Goal: Information Seeking & Learning: Learn about a topic

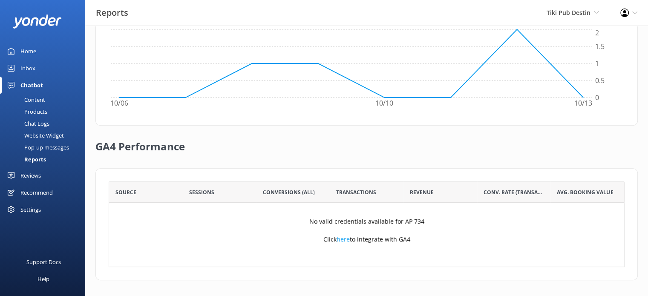
scroll to position [79, 510]
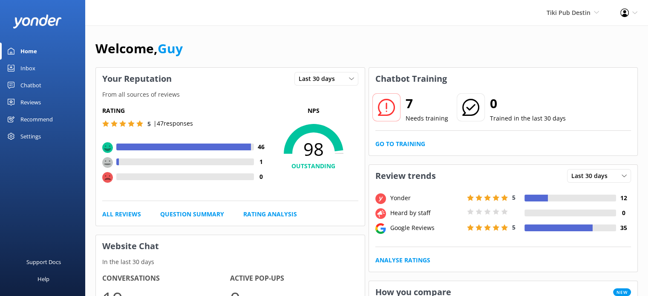
click at [26, 84] on div "Chatbot" at bounding box center [30, 85] width 21 height 17
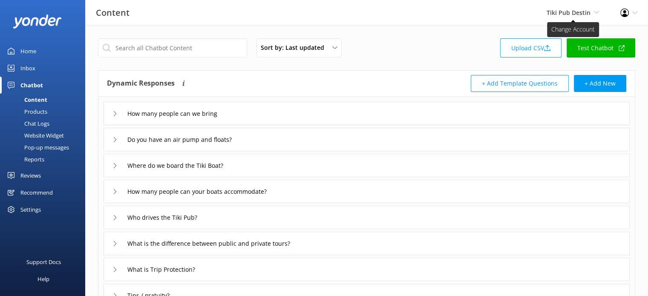
click at [575, 12] on span "Tiki Pub Destin" at bounding box center [569, 13] width 44 height 8
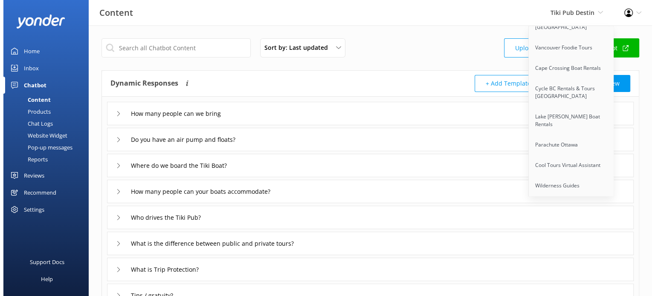
scroll to position [6810, 0]
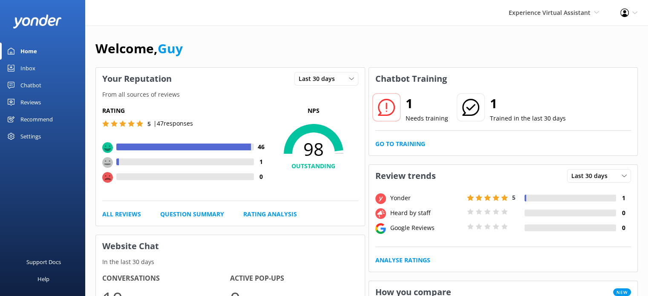
click at [29, 106] on div "Reviews" at bounding box center [30, 102] width 20 height 17
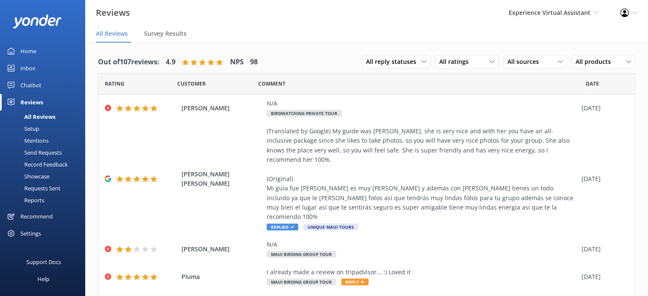
click at [33, 129] on div "Setup" at bounding box center [22, 129] width 34 height 12
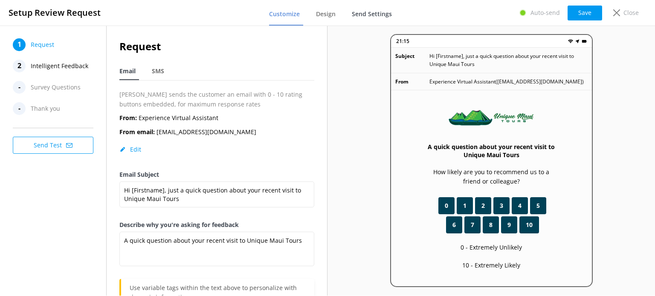
click at [380, 13] on span "Send Settings" at bounding box center [372, 14] width 40 height 9
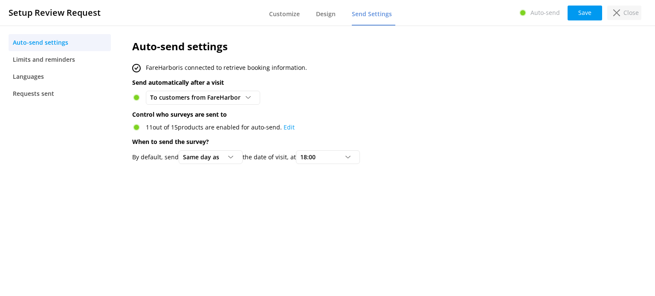
click at [625, 9] on p "Close" at bounding box center [630, 12] width 15 height 9
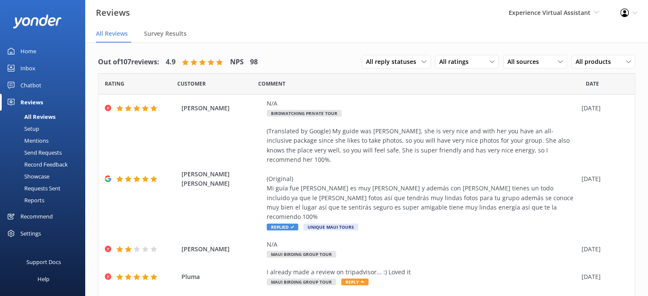
click at [51, 186] on div "Requests Sent" at bounding box center [32, 188] width 55 height 12
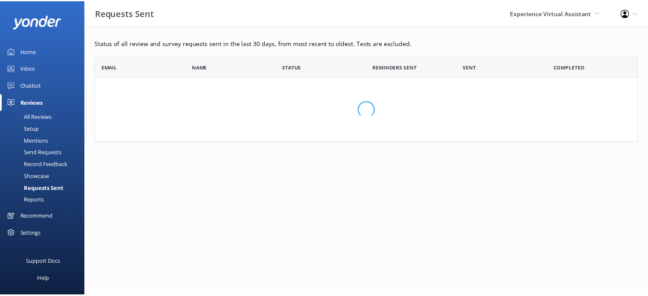
scroll to position [101, 542]
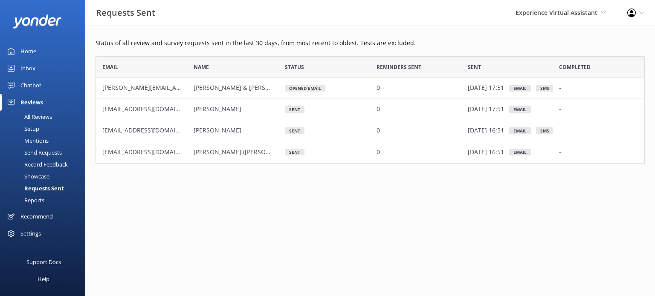
click at [33, 120] on div "All Reviews" at bounding box center [28, 117] width 47 height 12
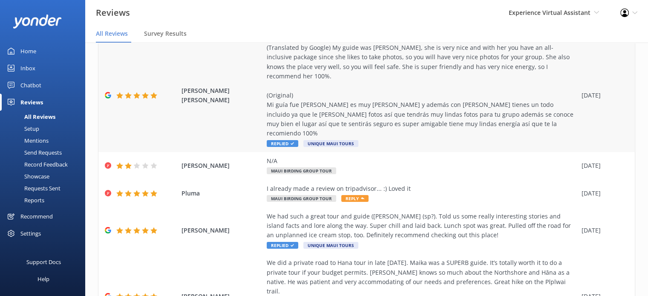
scroll to position [85, 0]
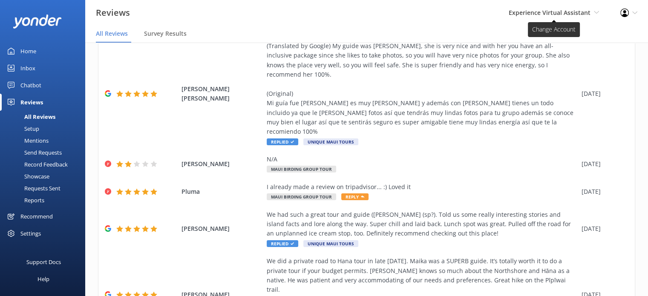
click at [572, 10] on span "Experience Virtual Assistant" at bounding box center [550, 13] width 82 height 8
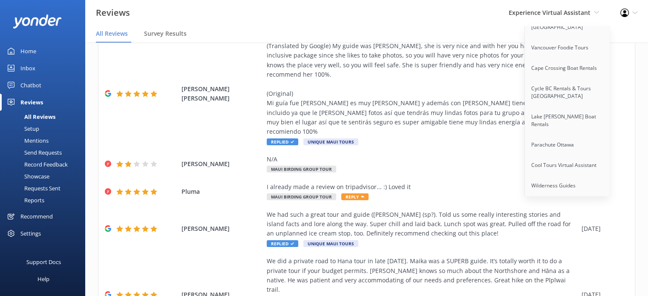
scroll to position [6810, 0]
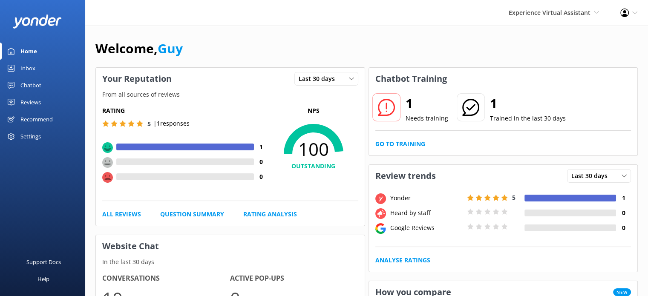
click at [26, 98] on div "Reviews" at bounding box center [30, 102] width 20 height 17
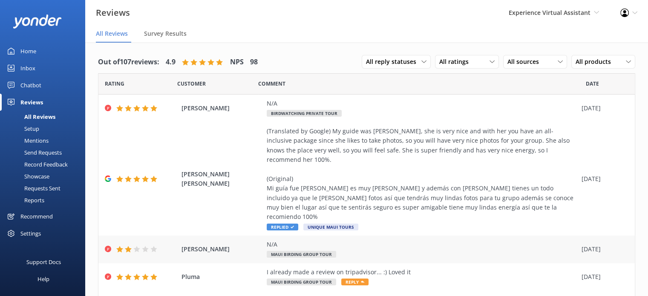
click at [245, 245] on span "[PERSON_NAME]" at bounding box center [222, 249] width 81 height 9
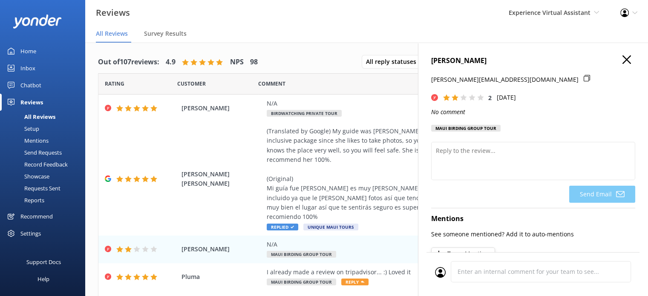
click at [584, 76] on icon at bounding box center [587, 78] width 6 height 6
click at [624, 58] on icon "button" at bounding box center [627, 59] width 9 height 9
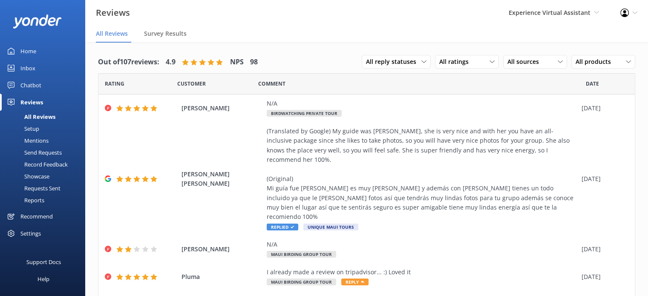
click at [45, 48] on link "Home" at bounding box center [42, 51] width 85 height 17
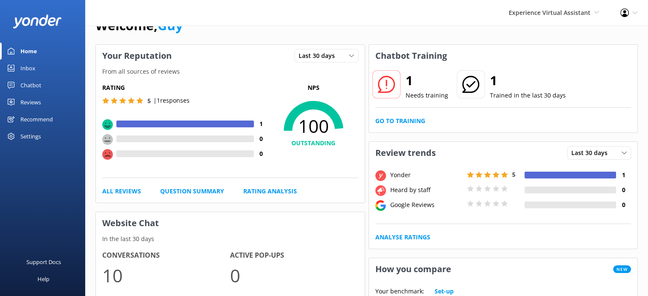
scroll to position [43, 0]
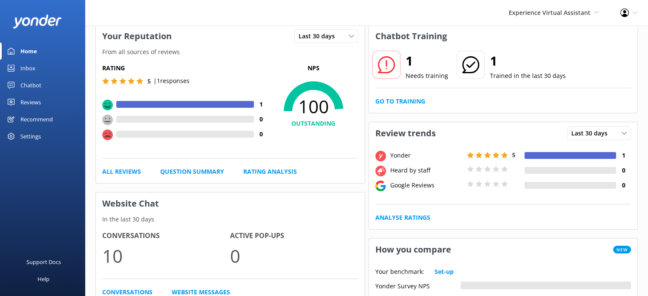
click at [34, 101] on div "Reviews" at bounding box center [30, 102] width 20 height 17
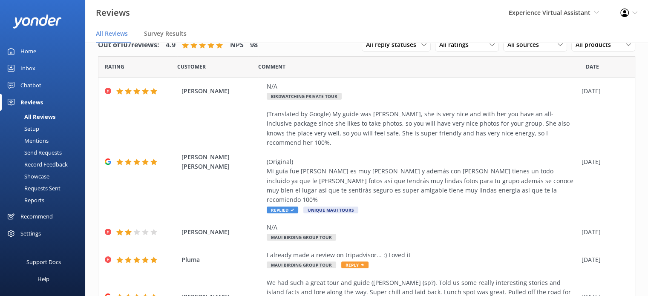
click at [27, 78] on div "Chatbot" at bounding box center [30, 85] width 21 height 17
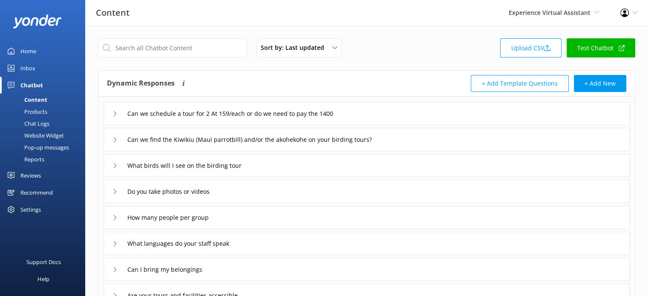
click at [439, 141] on div "Can we find the Kiwikiu (Maui parrotbill) and/or the akohekohe on your birding …" at bounding box center [367, 139] width 526 height 23
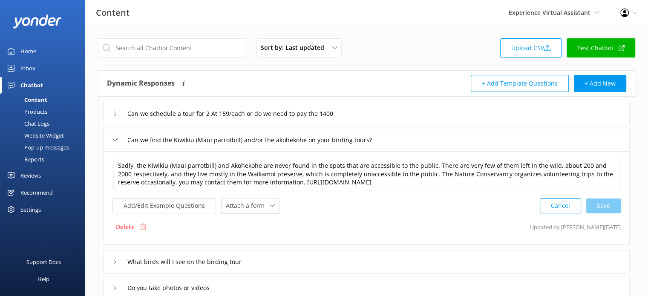
click at [399, 116] on div "Can we schedule a tour for 2 At 159/each or do we need to pay the 1400" at bounding box center [367, 113] width 526 height 23
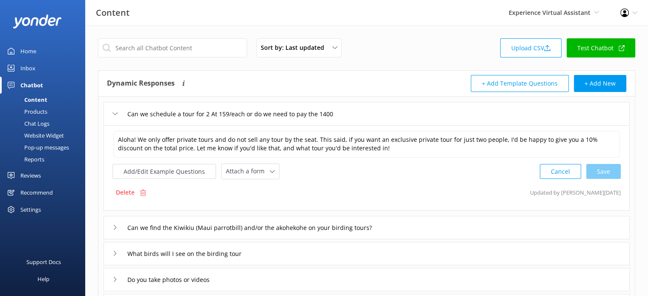
click at [46, 52] on link "Home" at bounding box center [42, 51] width 85 height 17
